Goal: Transaction & Acquisition: Subscribe to service/newsletter

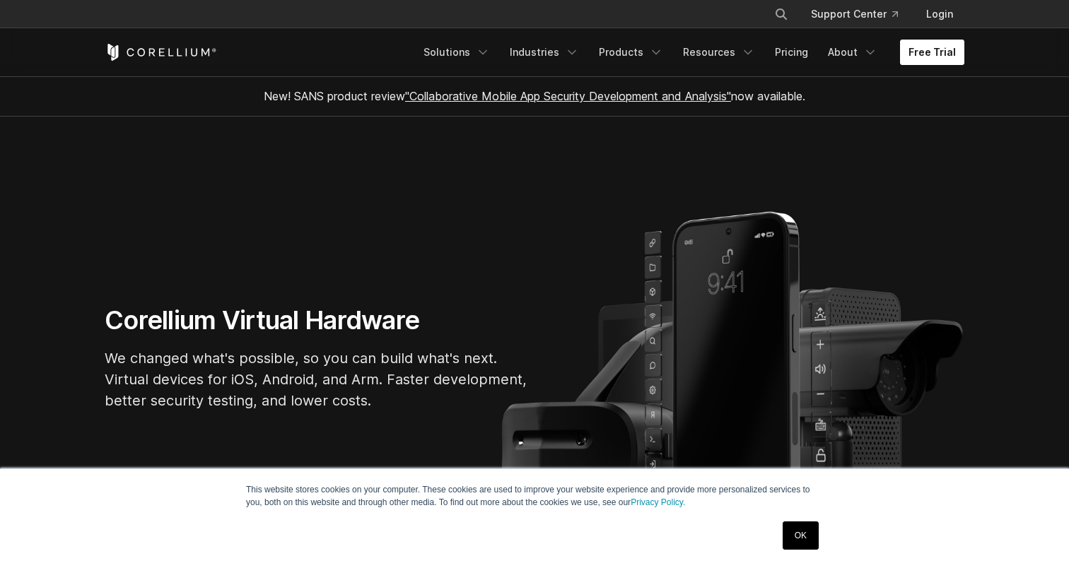
click at [957, 62] on link "Free Trial" at bounding box center [932, 52] width 64 height 25
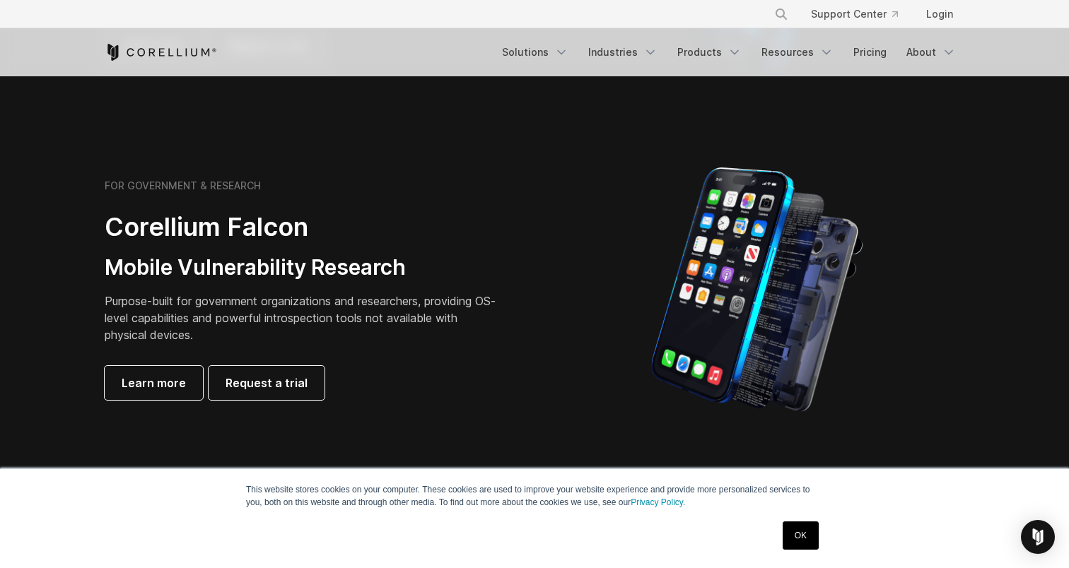
scroll to position [583, 0]
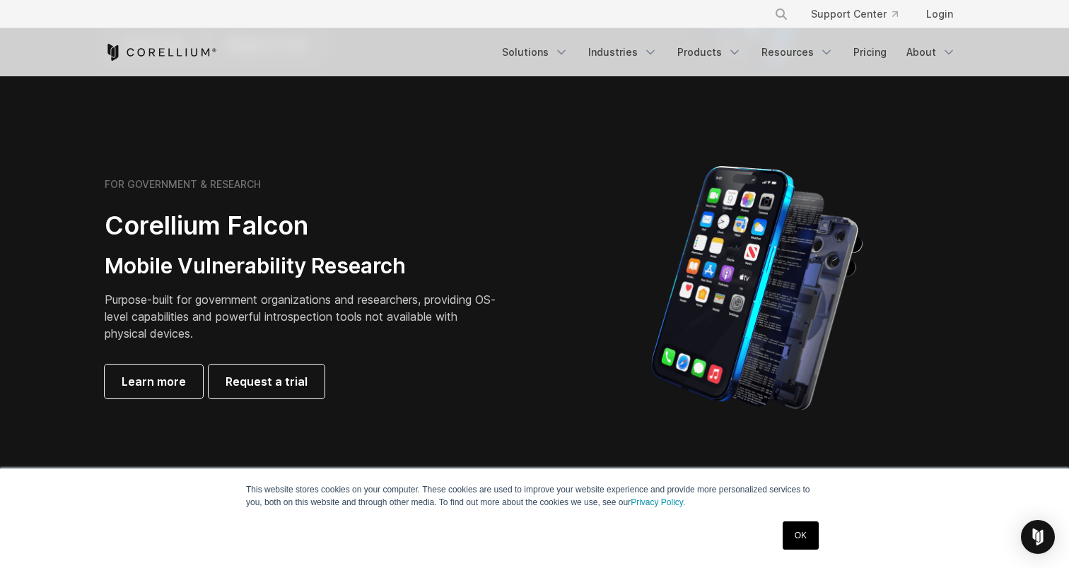
click at [208, 288] on div "FOR GOVERNMENT & RESEARCH Corellium Falcon Mobile Vulnerability Research Purpos…" at bounding box center [303, 288] width 396 height 221
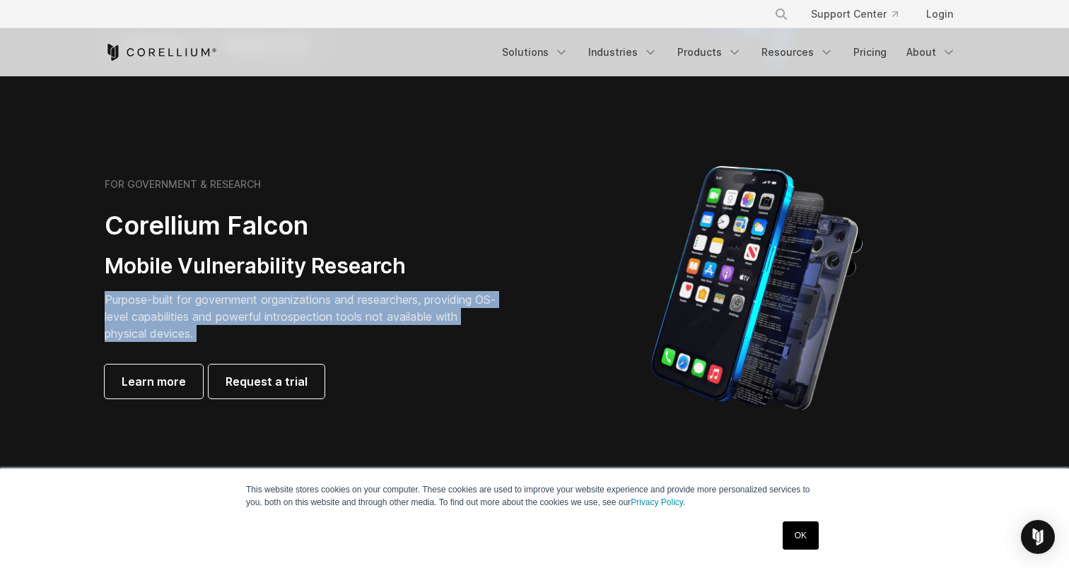
click at [208, 288] on div "FOR GOVERNMENT & RESEARCH Corellium Falcon Mobile Vulnerability Research Purpos…" at bounding box center [303, 288] width 396 height 221
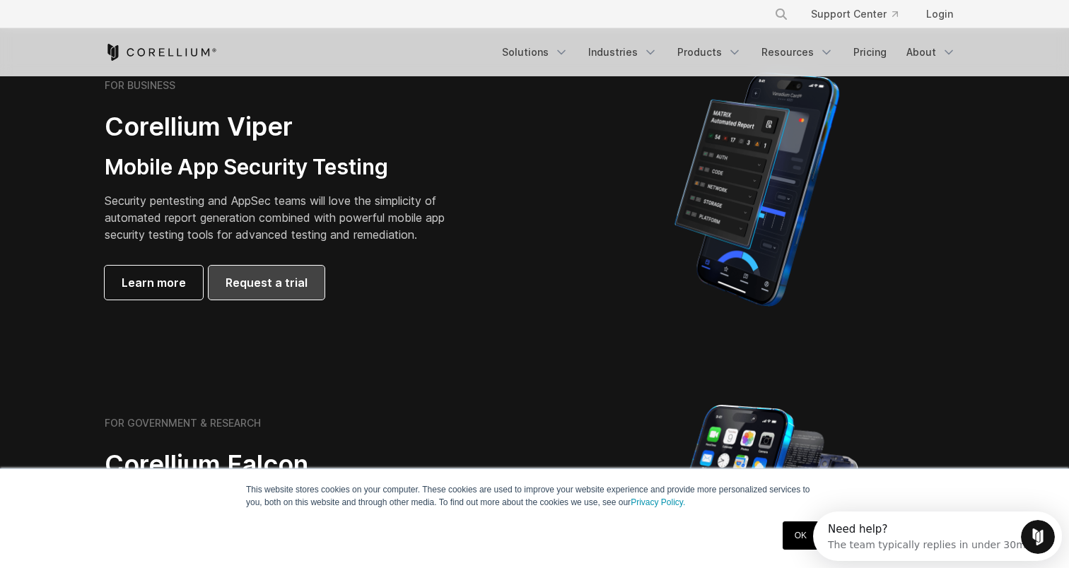
scroll to position [0, 0]
click at [185, 199] on p "Security pentesting and AppSec teams will love the simplicity of automated repo…" at bounding box center [286, 217] width 362 height 51
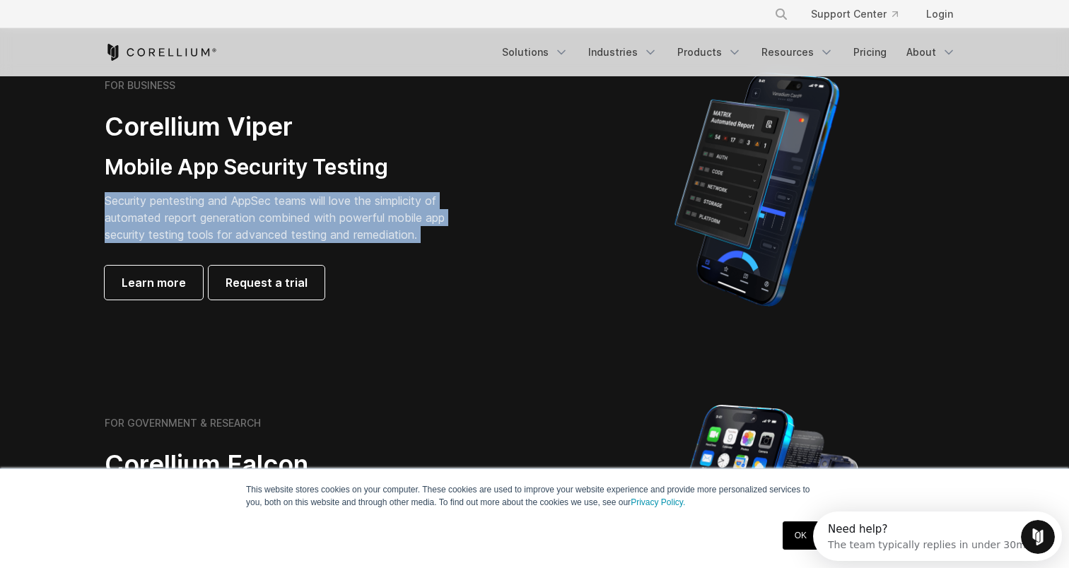
click at [185, 199] on p "Security pentesting and AppSec teams will love the simplicity of automated repo…" at bounding box center [286, 217] width 362 height 51
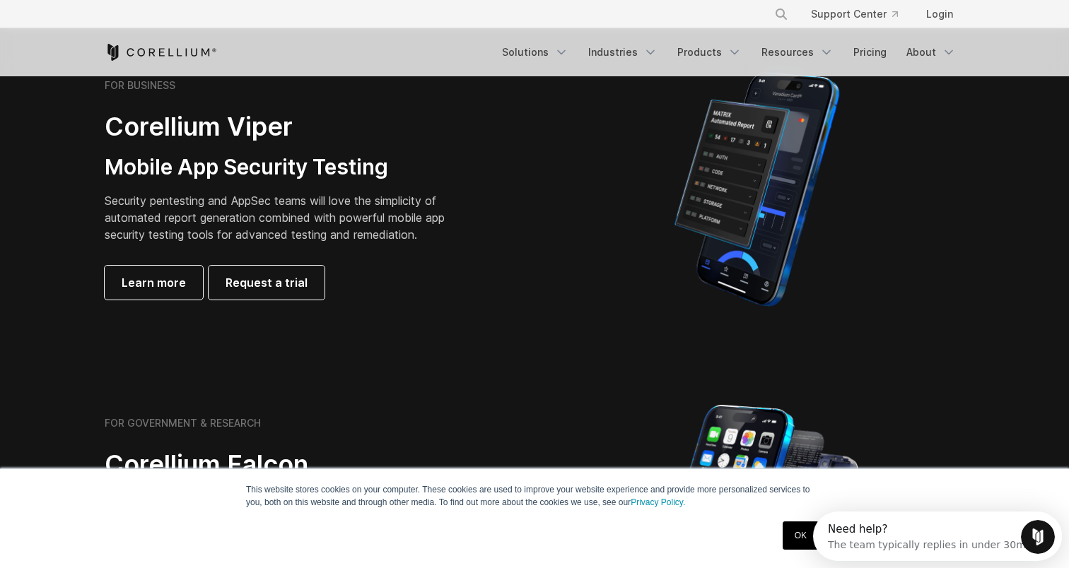
click at [182, 178] on h3 "Mobile App Security Testing" at bounding box center [286, 167] width 362 height 27
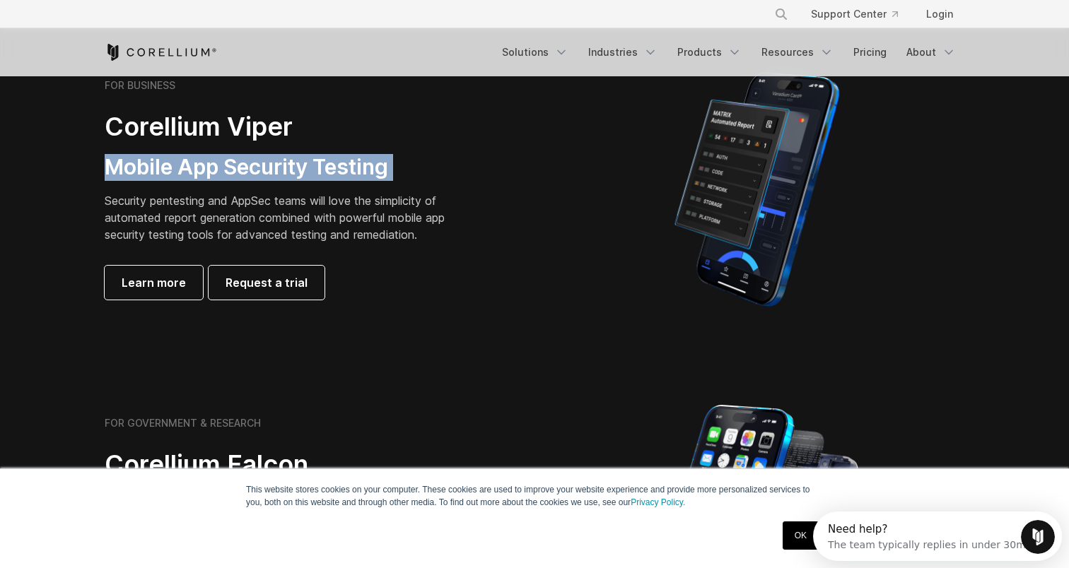
click at [182, 178] on h3 "Mobile App Security Testing" at bounding box center [286, 167] width 362 height 27
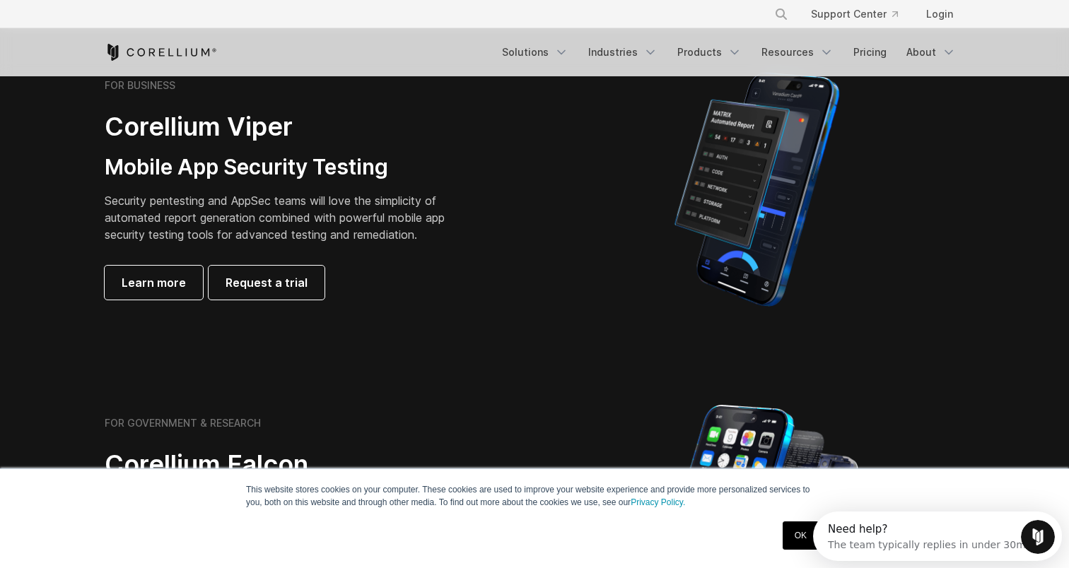
click at [182, 200] on p "Security pentesting and AppSec teams will love the simplicity of automated repo…" at bounding box center [286, 217] width 362 height 51
click at [161, 168] on h3 "Mobile App Security Testing" at bounding box center [286, 167] width 362 height 27
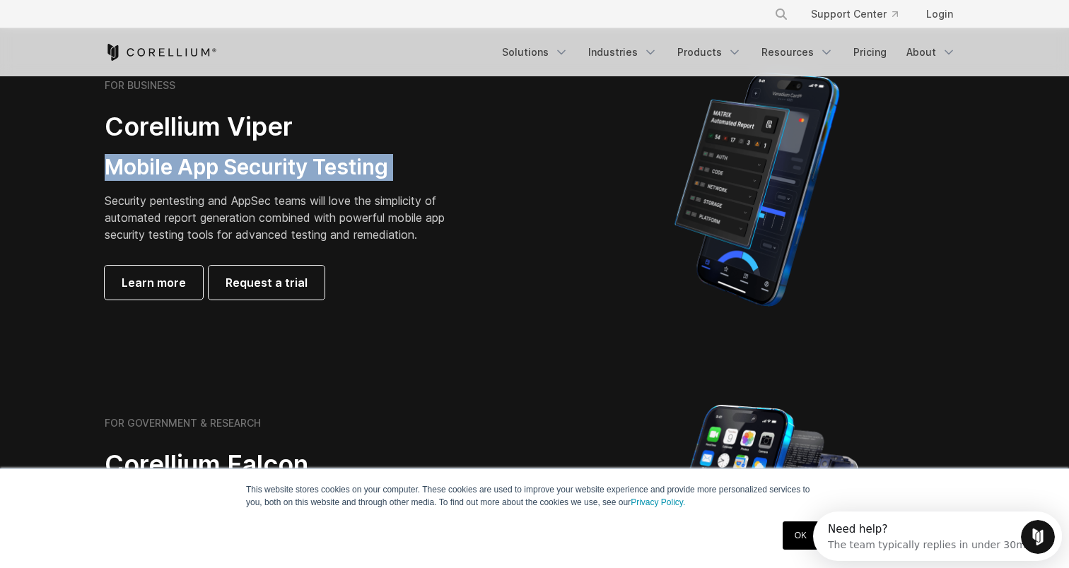
click at [161, 168] on h3 "Mobile App Security Testing" at bounding box center [286, 167] width 362 height 27
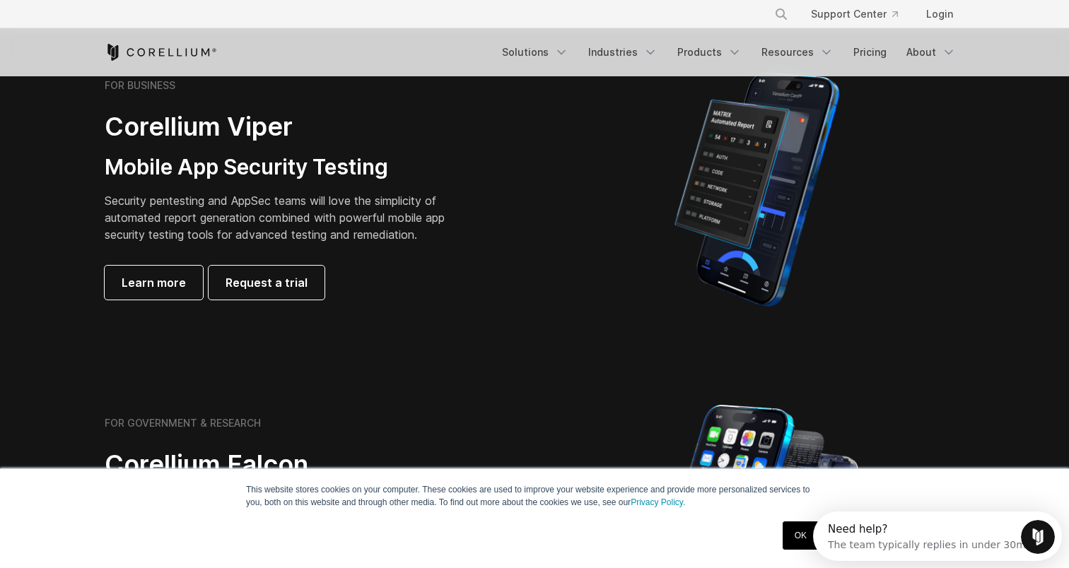
click at [177, 197] on p "Security pentesting and AppSec teams will love the simplicity of automated repo…" at bounding box center [286, 217] width 362 height 51
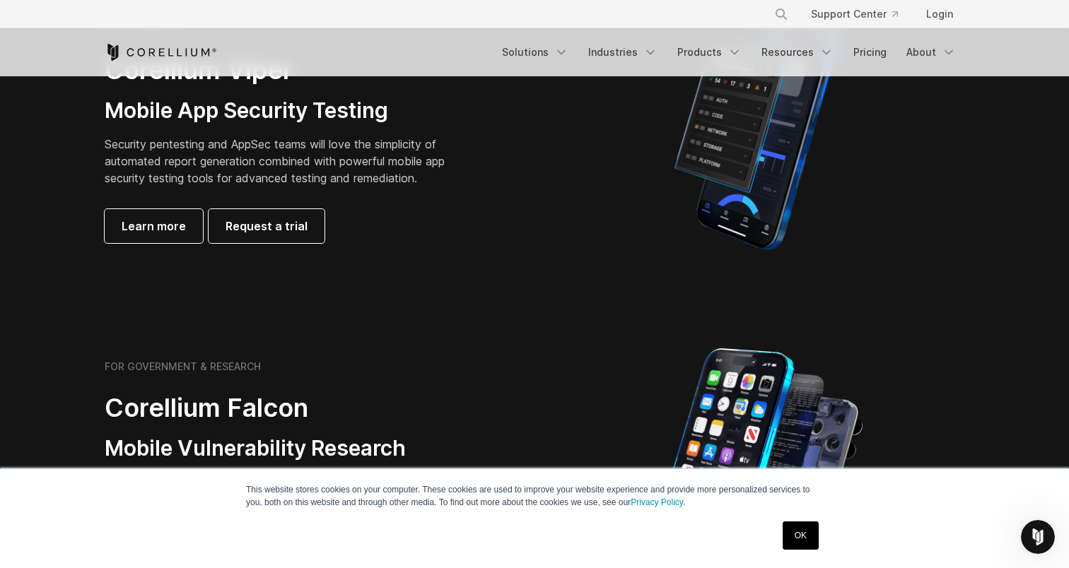
scroll to position [405, 0]
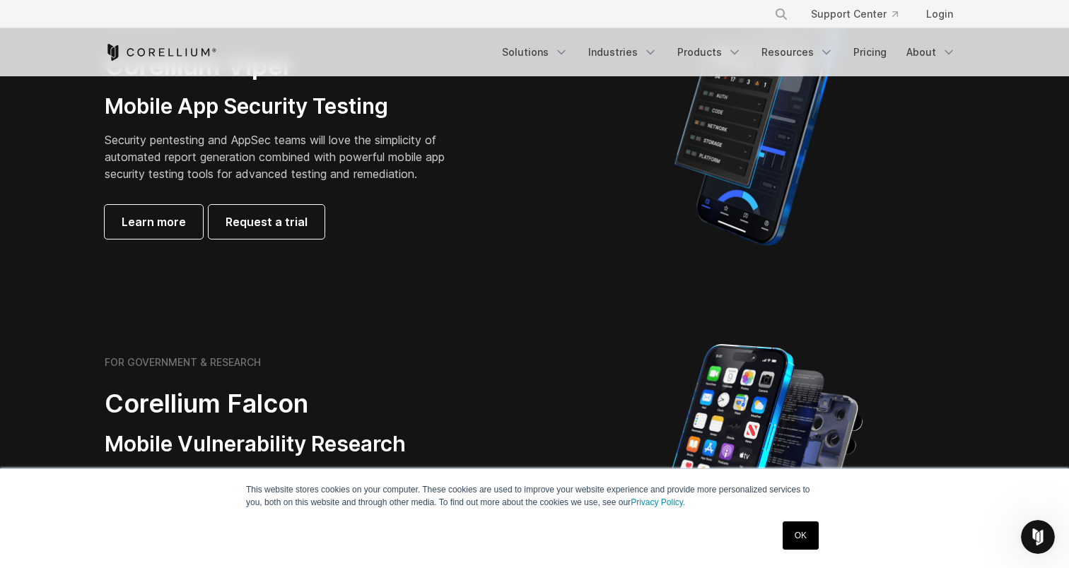
click at [141, 134] on p "Security pentesting and AppSec teams will love the simplicity of automated repo…" at bounding box center [286, 156] width 362 height 51
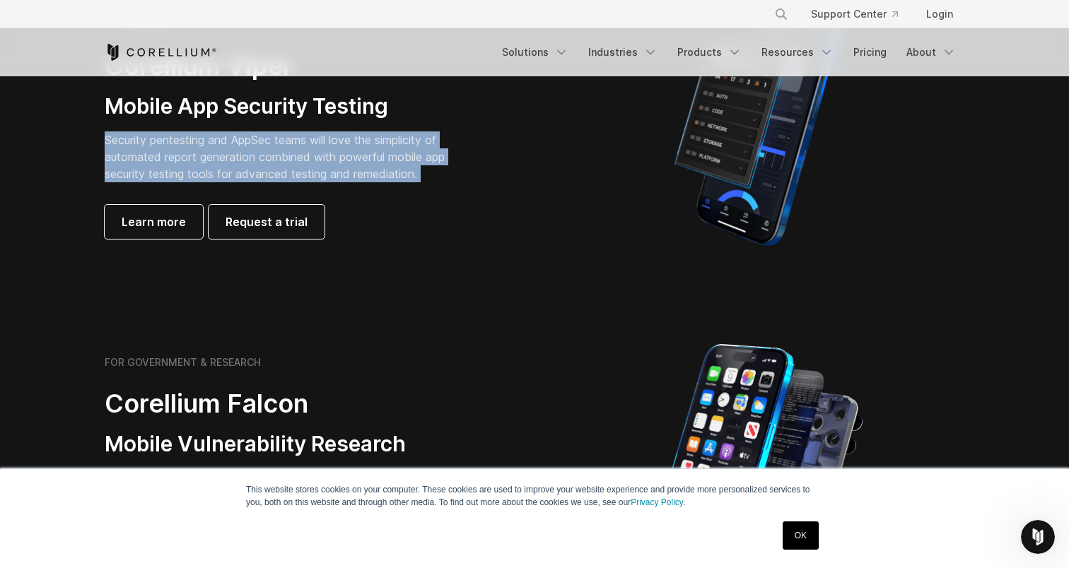
click at [141, 134] on p "Security pentesting and AppSec teams will love the simplicity of automated repo…" at bounding box center [286, 156] width 362 height 51
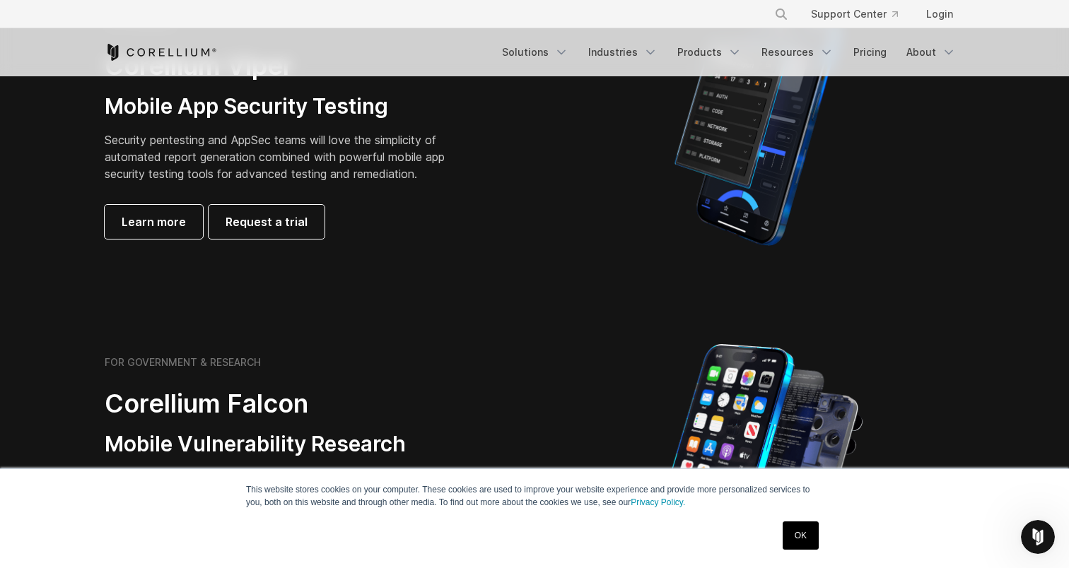
click at [144, 144] on p "Security pentesting and AppSec teams will love the simplicity of automated repo…" at bounding box center [286, 156] width 362 height 51
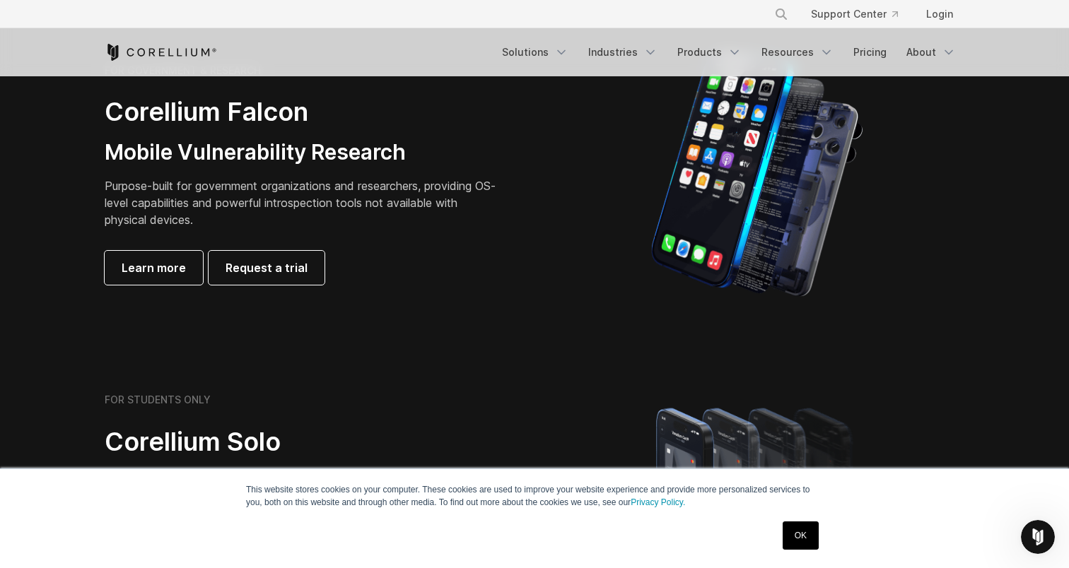
scroll to position [715, 0]
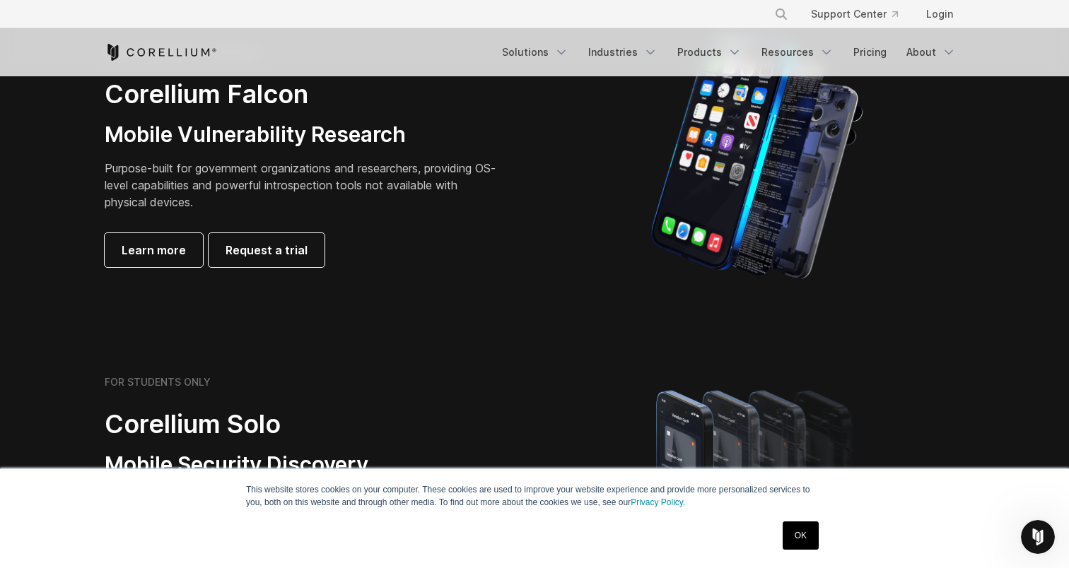
click at [216, 187] on p "Purpose-built for government organizations and researchers, providing OS-level …" at bounding box center [303, 185] width 396 height 51
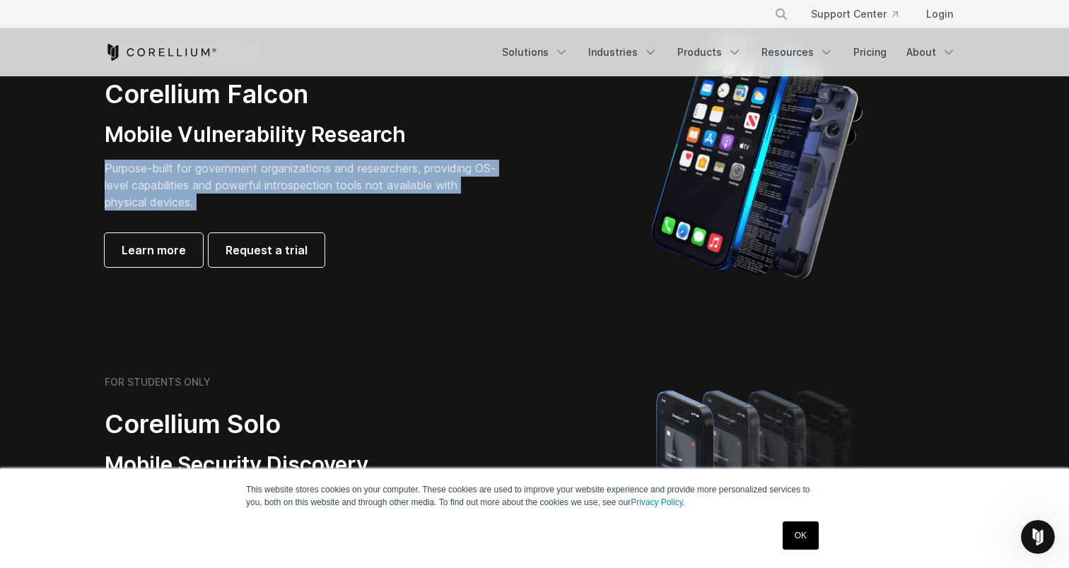
click at [216, 187] on p "Purpose-built for government organizations and researchers, providing OS-level …" at bounding box center [303, 185] width 396 height 51
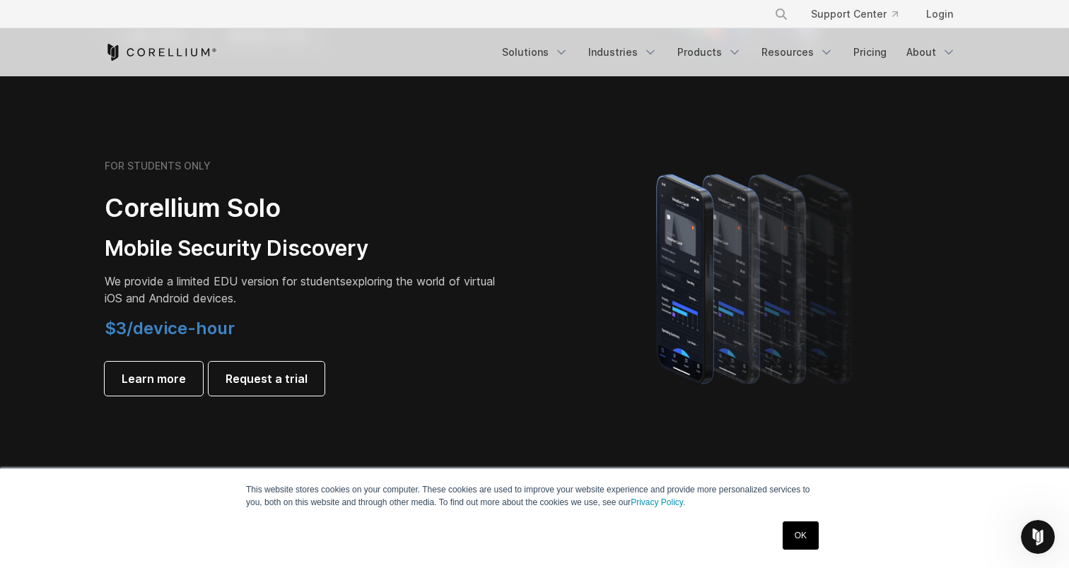
scroll to position [932, 0]
click at [176, 279] on span "We provide a limited EDU version for students" at bounding box center [225, 281] width 241 height 14
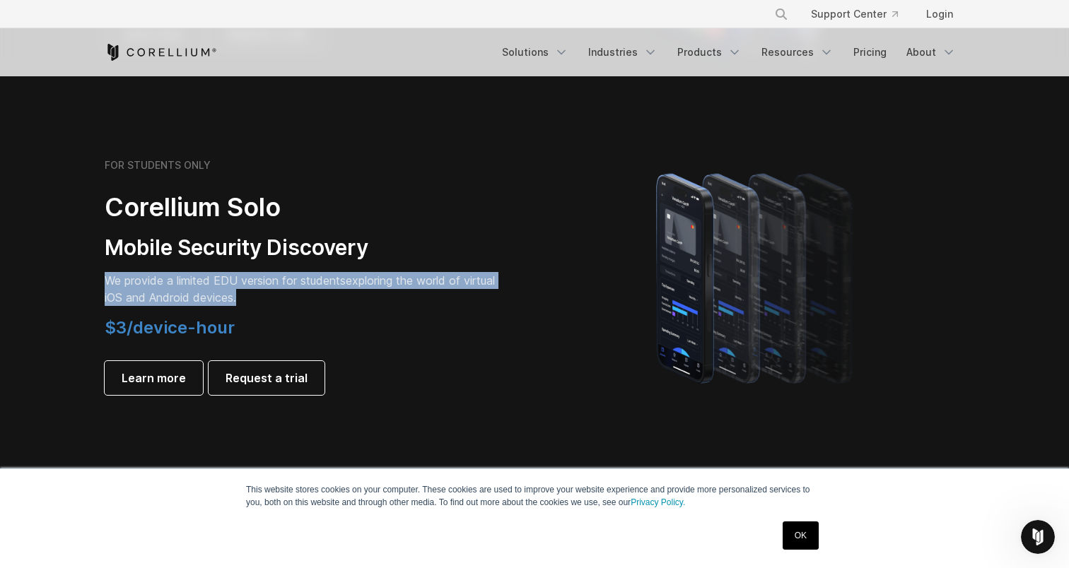
click at [176, 279] on span "We provide a limited EDU version for students" at bounding box center [225, 281] width 241 height 14
click at [163, 278] on span "We provide a limited EDU version for students" at bounding box center [225, 281] width 241 height 14
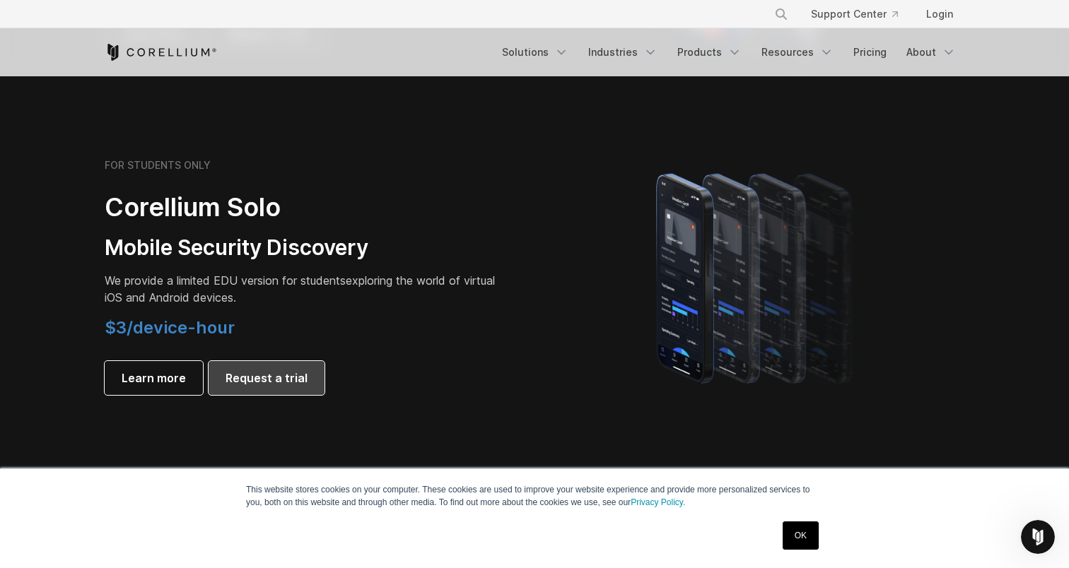
click at [258, 378] on span "Request a trial" at bounding box center [267, 378] width 82 height 17
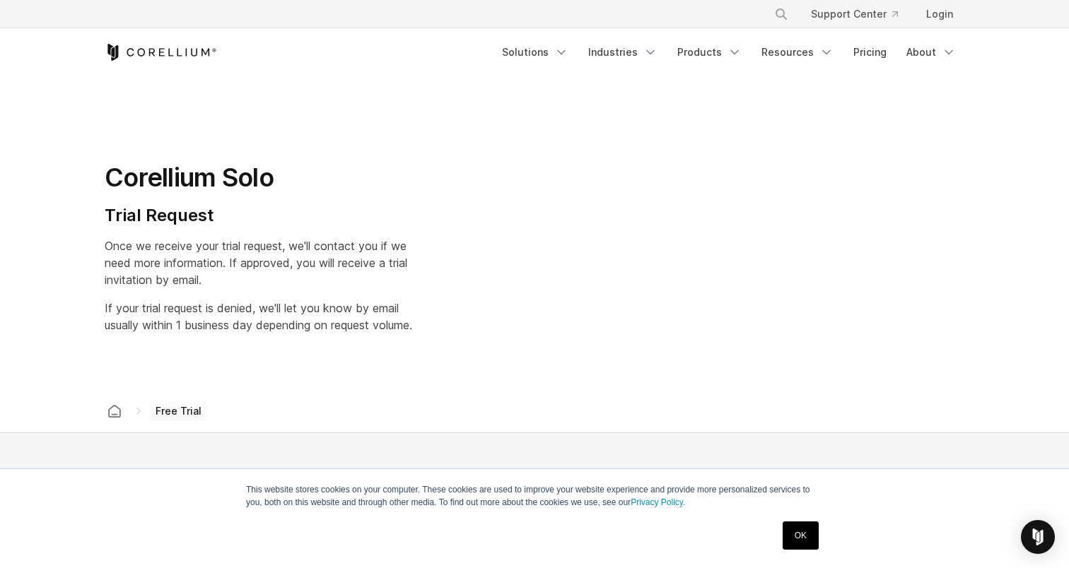
select select "**"
